Goal: Information Seeking & Learning: Check status

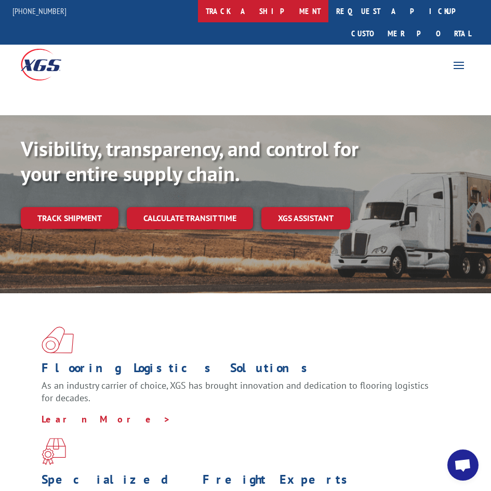
click at [275, 7] on link "track a shipment" at bounding box center [263, 11] width 130 height 22
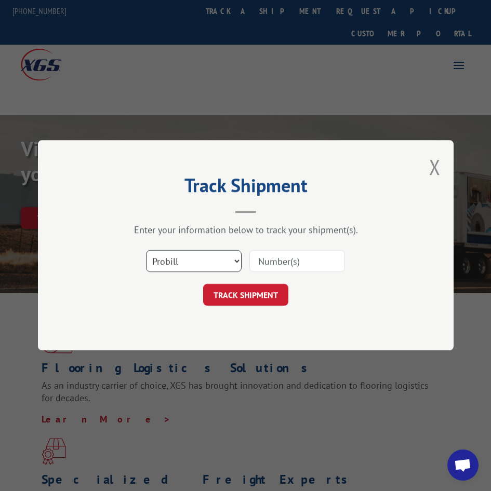
click at [180, 272] on select "Select category... Probill BOL PO" at bounding box center [194, 262] width 96 height 22
click at [146, 251] on select "Select category... Probill BOL PO" at bounding box center [194, 262] width 96 height 22
click at [194, 274] on div "Select category... Probill BOL PO" at bounding box center [246, 262] width 312 height 34
click at [192, 256] on select "Select category... Probill BOL PO" at bounding box center [194, 262] width 96 height 22
select select "po"
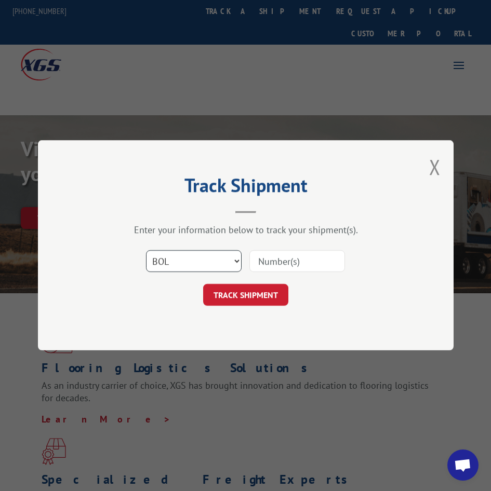
click at [146, 251] on select "Select category... Probill BOL PO" at bounding box center [194, 262] width 96 height 22
click at [285, 264] on input at bounding box center [297, 262] width 96 height 22
type input "06527830"
click button "TRACK SHIPMENT" at bounding box center [245, 296] width 85 height 22
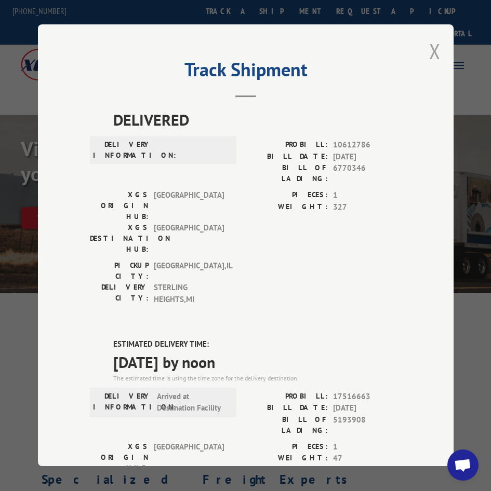
click at [433, 51] on button "Close modal" at bounding box center [434, 51] width 11 height 28
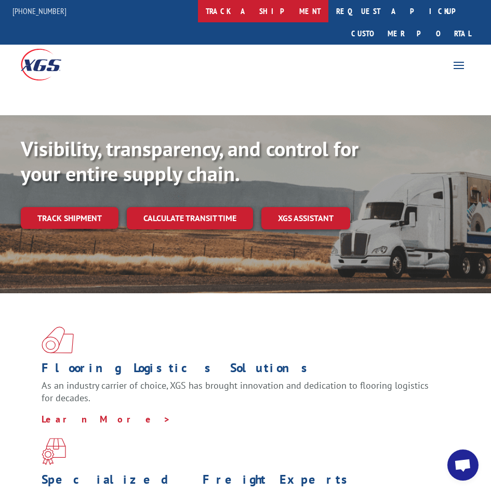
click at [296, 12] on link "track a shipment" at bounding box center [263, 11] width 130 height 22
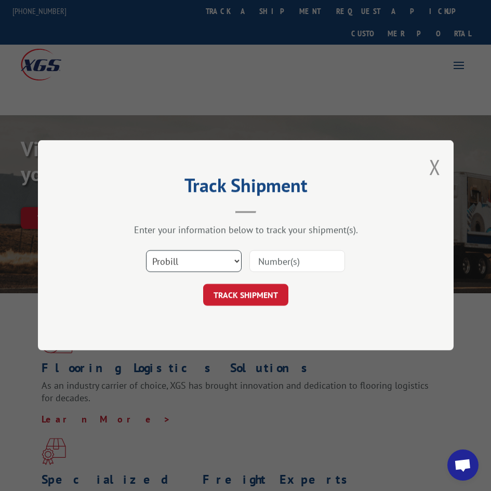
click at [193, 257] on select "Select category... Probill BOL PO" at bounding box center [194, 262] width 96 height 22
select select "po"
click at [146, 251] on select "Select category... Probill BOL PO" at bounding box center [194, 262] width 96 height 22
click at [279, 259] on input at bounding box center [297, 262] width 96 height 22
type input "02512910"
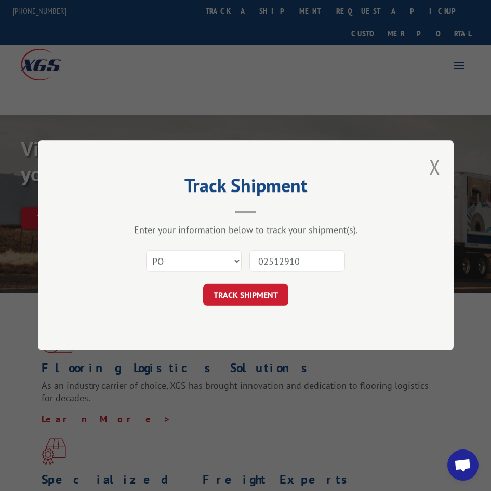
click button "TRACK SHIPMENT" at bounding box center [245, 296] width 85 height 22
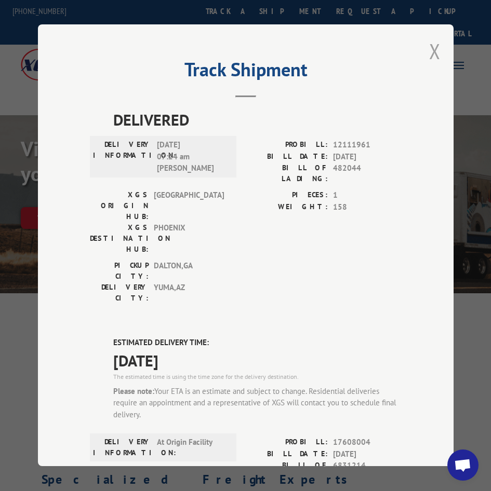
click at [429, 43] on button "Close modal" at bounding box center [434, 51] width 11 height 28
